Goal: Answer question/provide support

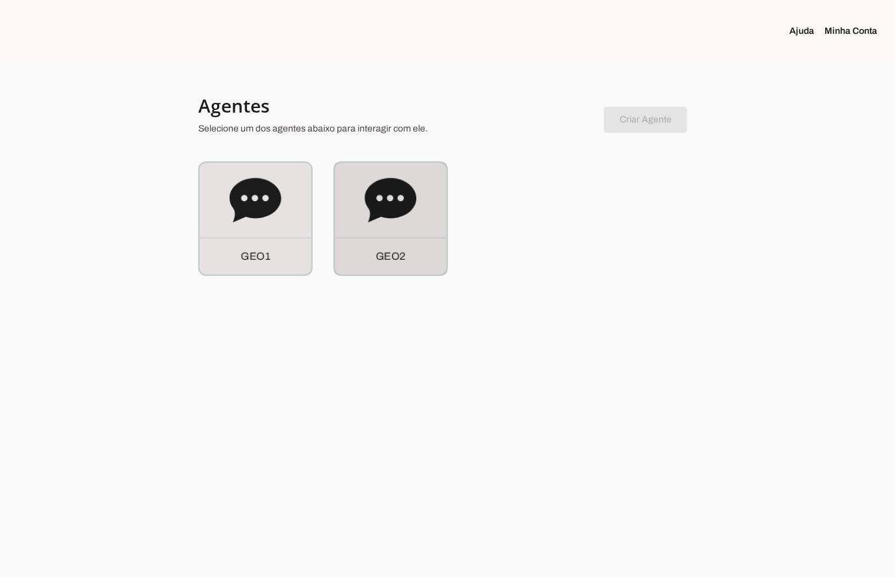
click at [406, 235] on div "G E O 2" at bounding box center [391, 219] width 112 height 112
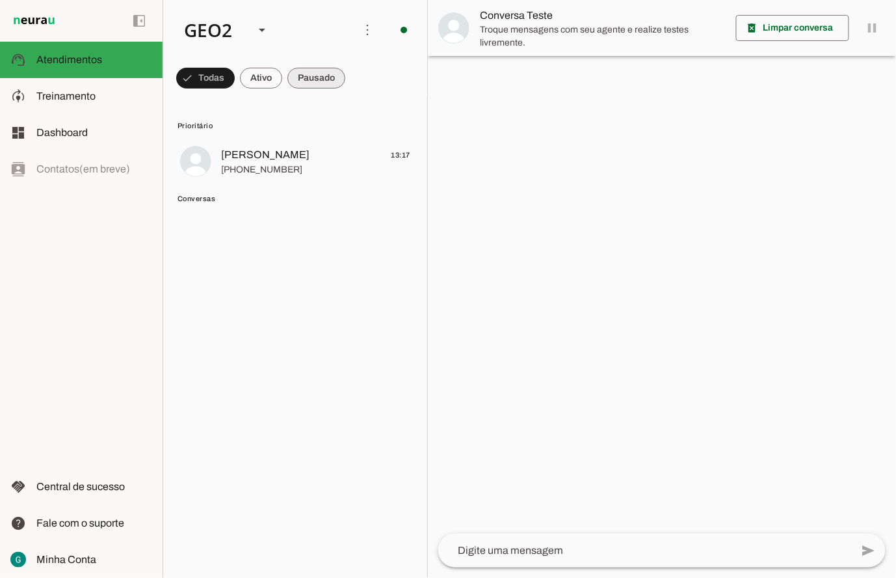
click at [235, 86] on span at bounding box center [205, 77] width 59 height 31
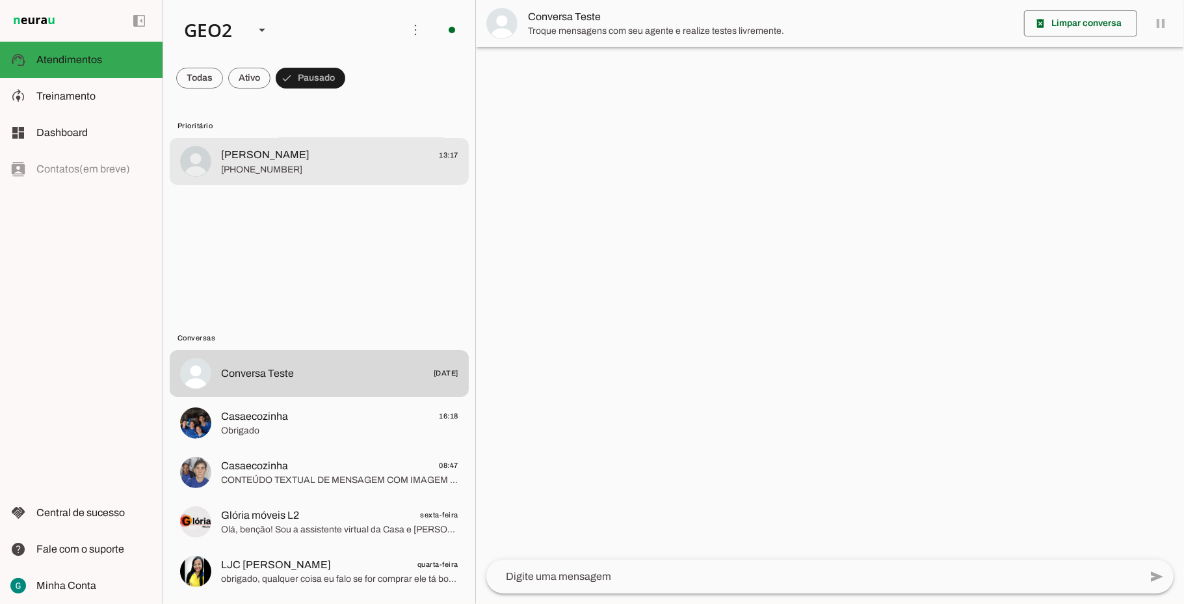
click at [312, 165] on span "[PHONE_NUMBER]" at bounding box center [339, 169] width 237 height 13
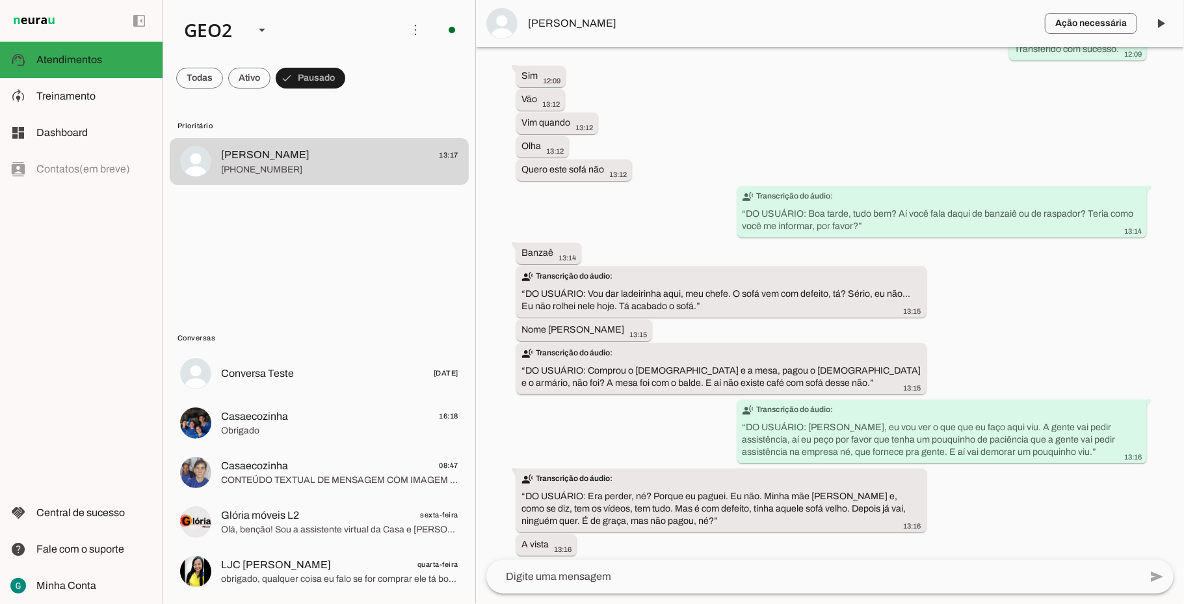
scroll to position [1796, 0]
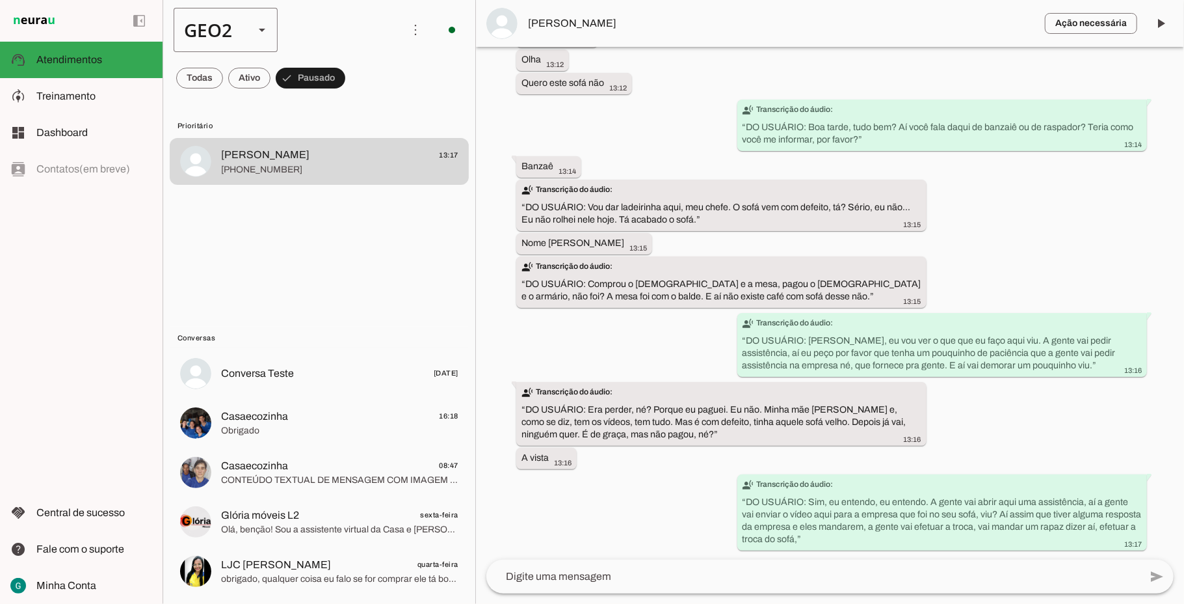
click at [198, 26] on div "GEO2" at bounding box center [209, 30] width 70 height 44
click at [0, 0] on slot "GEO1" at bounding box center [0, 0] width 0 height 0
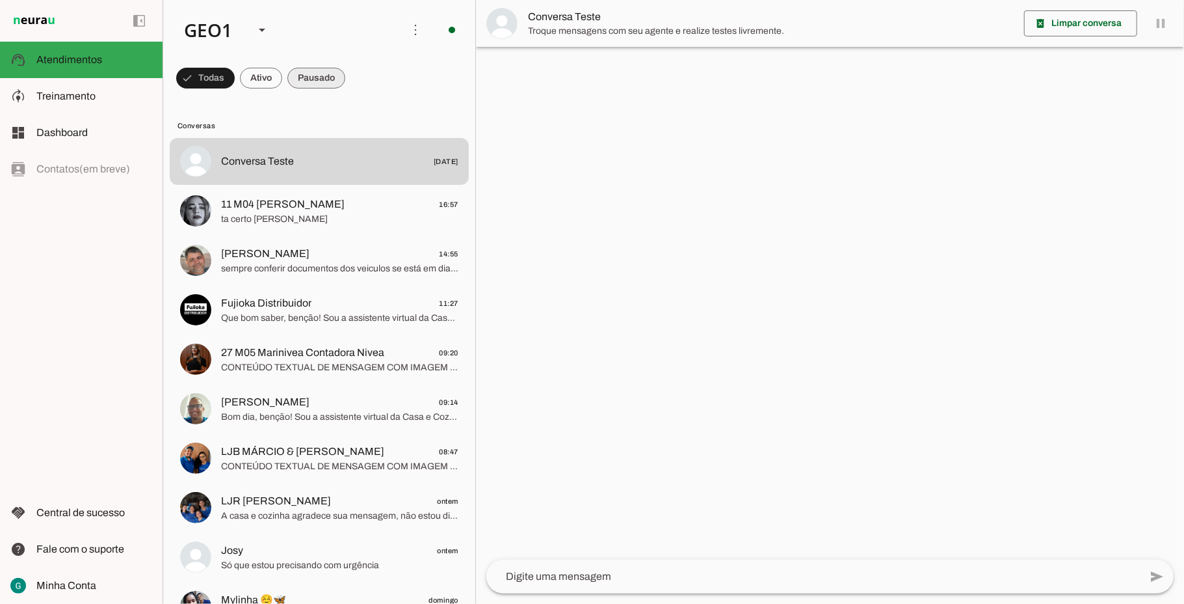
click at [235, 77] on span at bounding box center [205, 77] width 59 height 31
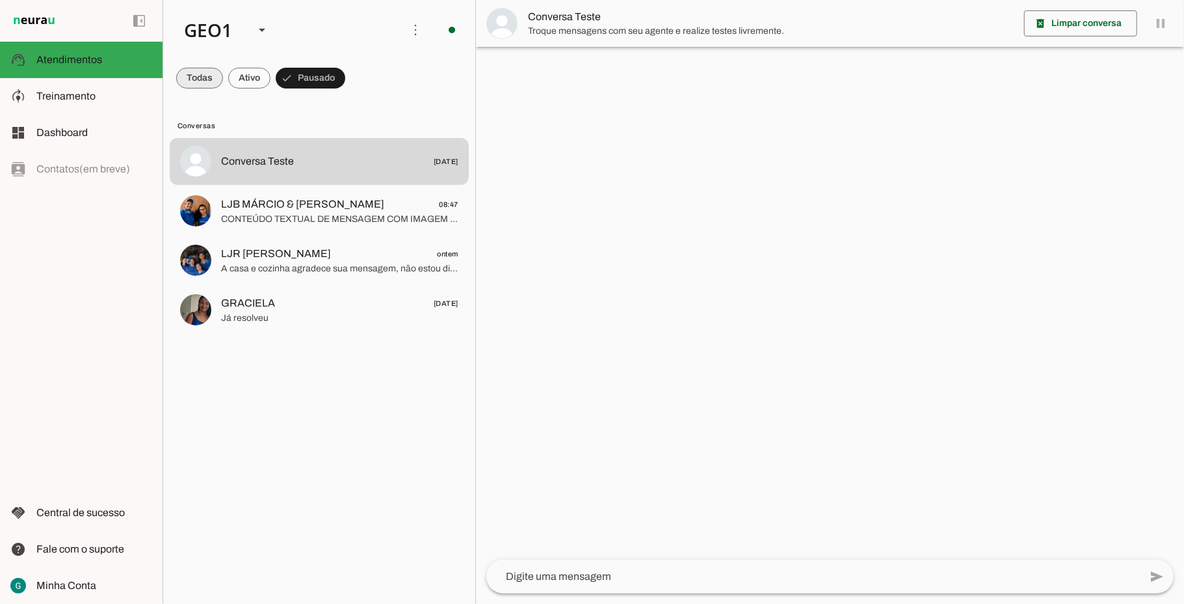
click at [200, 79] on span at bounding box center [199, 77] width 47 height 31
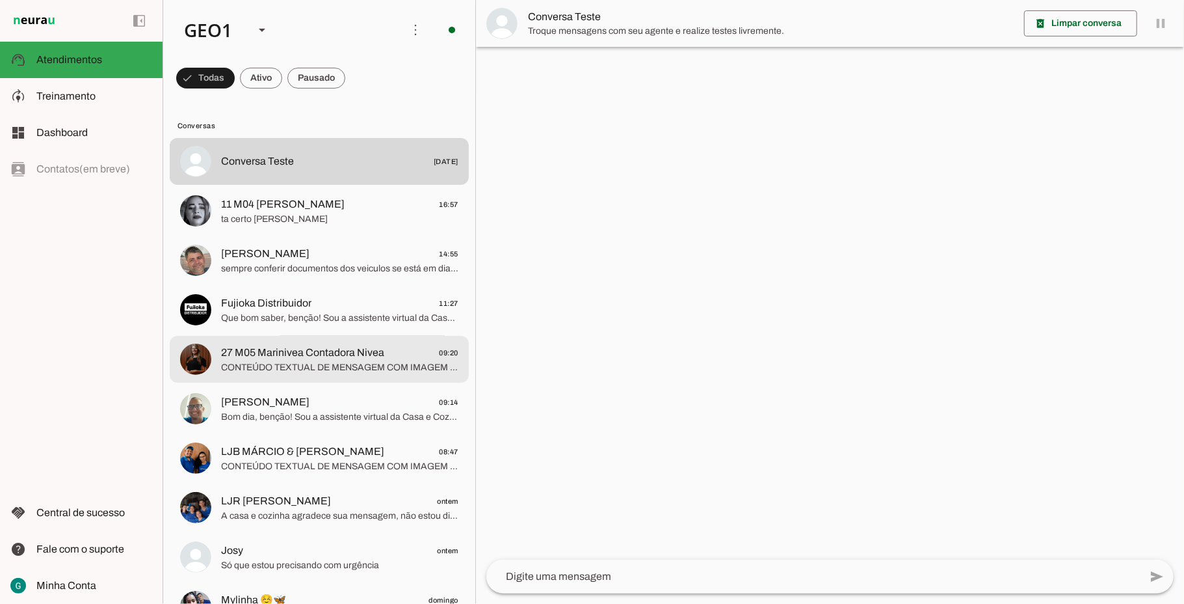
click at [289, 361] on span "CONTEÚDO TEXTUAL DE MENSAGEM COM IMAGEM (URL [URL][DOMAIN_NAME]) :" at bounding box center [339, 367] width 237 height 13
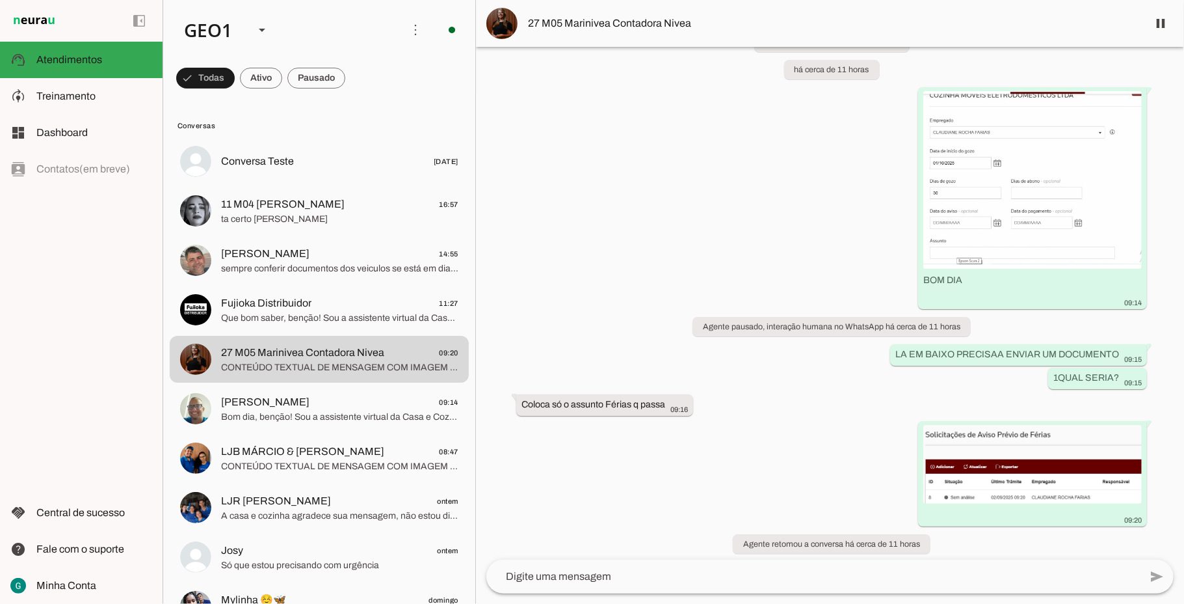
scroll to position [1007, 0]
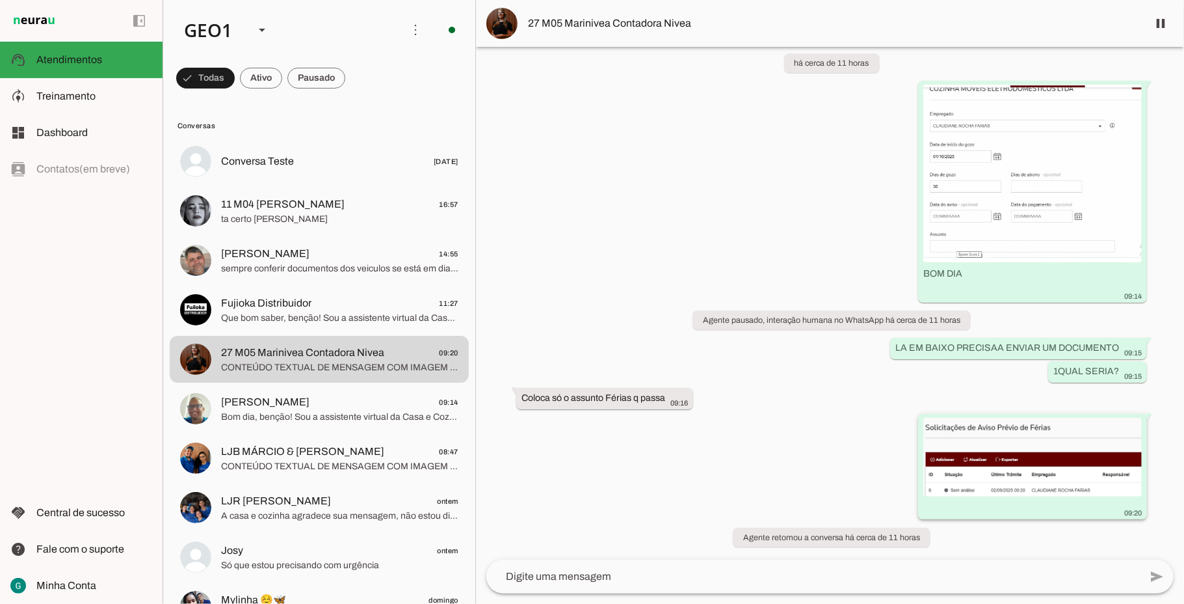
click at [896, 490] on img at bounding box center [1032, 457] width 219 height 78
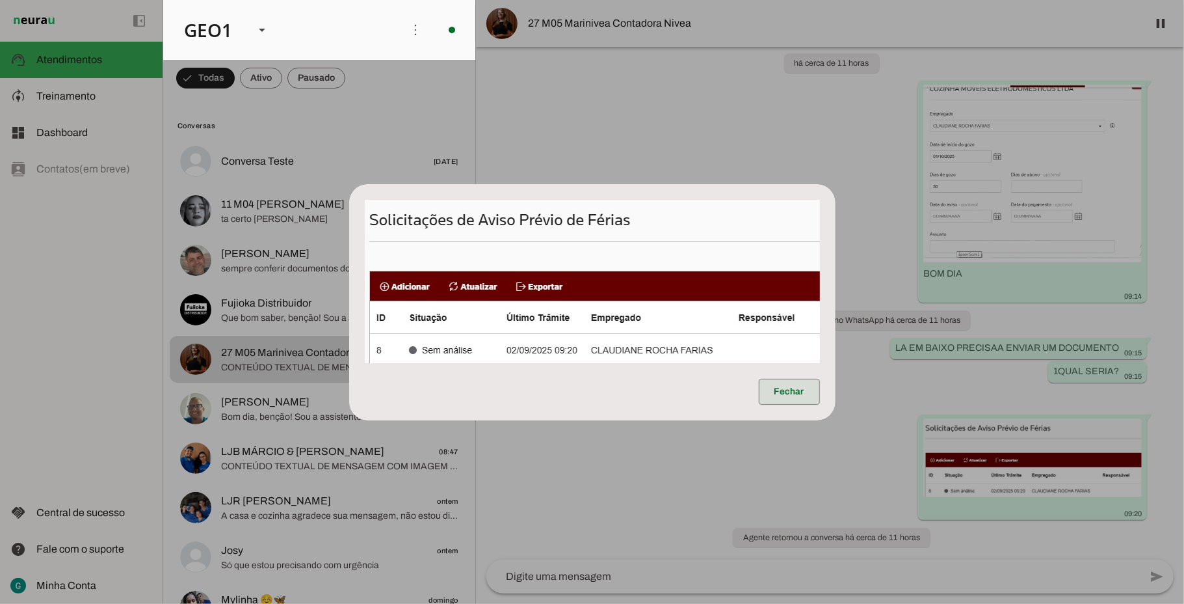
click at [791, 389] on span at bounding box center [789, 391] width 61 height 31
